Goal: Task Accomplishment & Management: Complete application form

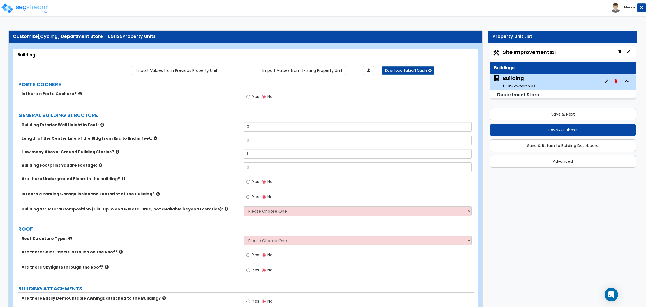
click at [252, 95] on span "Yes" at bounding box center [255, 97] width 7 height 6
click at [250, 95] on input "Yes" at bounding box center [248, 97] width 4 height 6
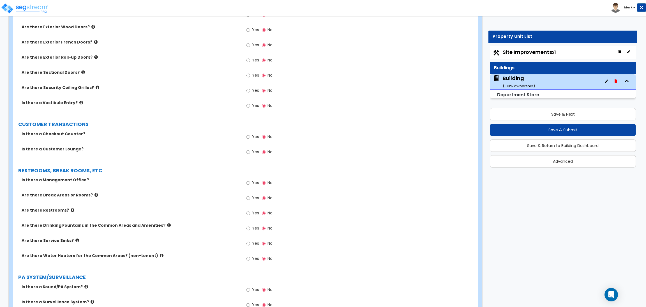
scroll to position [589, 0]
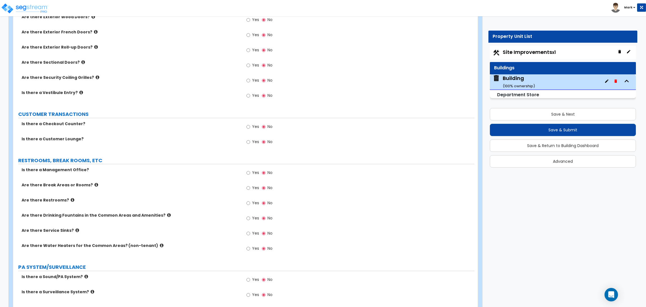
click at [255, 127] on span "Yes" at bounding box center [255, 127] width 7 height 6
click at [250, 127] on input "Yes" at bounding box center [248, 127] width 4 height 6
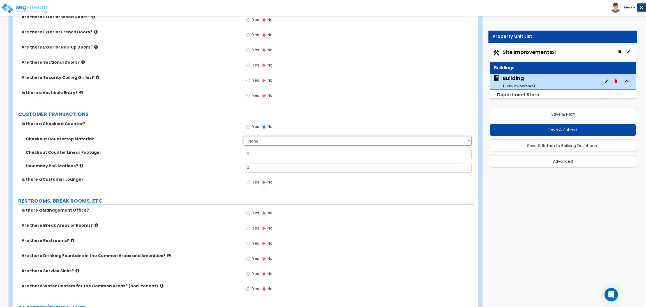
click at [268, 140] on select "None Plastic Laminate Solid Surface Stone Quartz Marble Tile Wood Stainless Ste…" at bounding box center [358, 141] width 228 height 10
click at [191, 164] on label "How many PoS Stations?" at bounding box center [133, 166] width 214 height 6
click at [269, 128] on span "No" at bounding box center [269, 127] width 5 height 6
click at [265, 128] on input "No" at bounding box center [264, 127] width 4 height 6
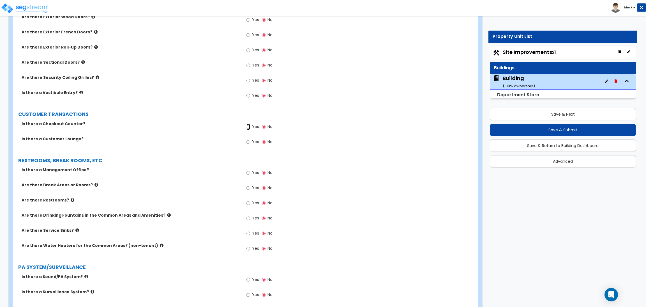
click at [249, 130] on input "Yes" at bounding box center [248, 127] width 4 height 6
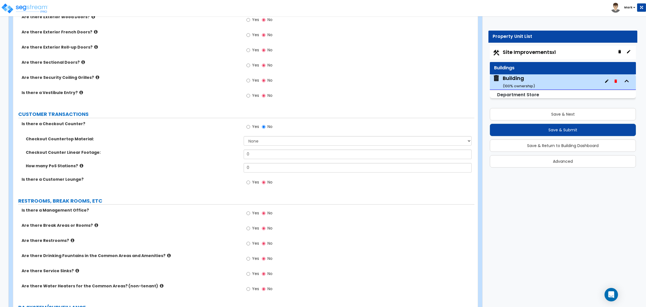
click at [258, 182] on span "Yes" at bounding box center [255, 182] width 7 height 6
click at [250, 182] on input "Yes" at bounding box center [248, 182] width 4 height 6
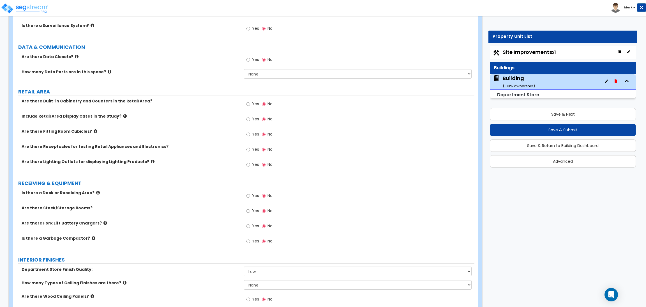
scroll to position [1009, 0]
